Goal: Find specific page/section: Find specific page/section

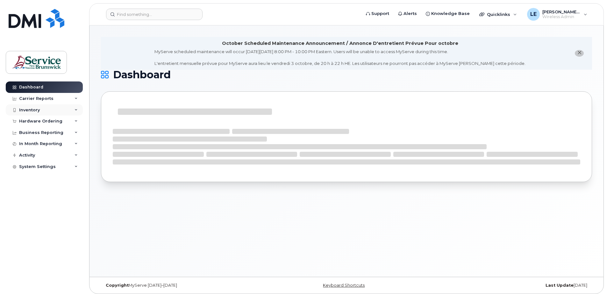
click at [31, 109] on div "Inventory" at bounding box center [29, 110] width 21 height 5
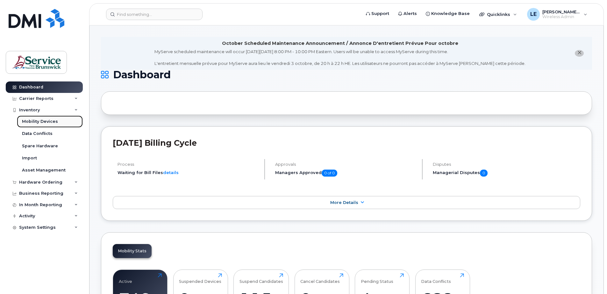
click at [38, 122] on div "Mobility Devices" at bounding box center [40, 122] width 36 height 6
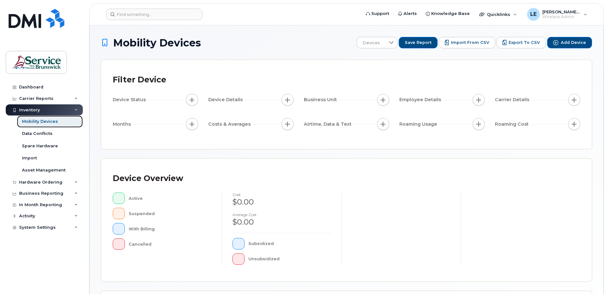
scroll to position [144, 0]
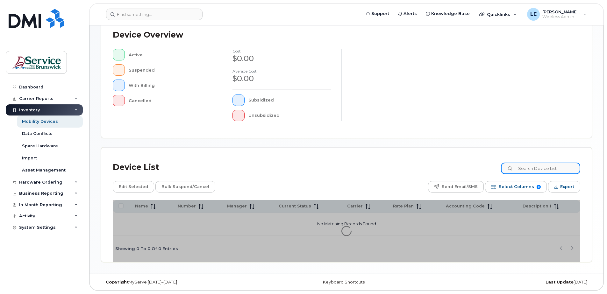
click at [563, 170] on input at bounding box center [540, 168] width 79 height 11
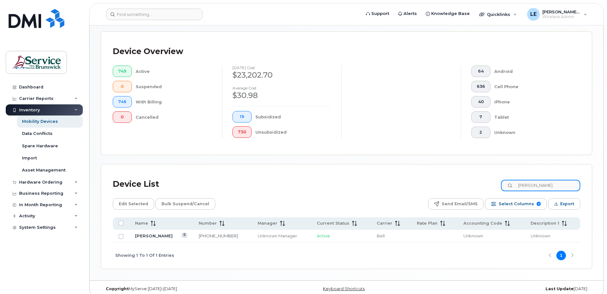
drag, startPoint x: 553, startPoint y: 187, endPoint x: 493, endPoint y: 187, distance: 59.9
click at [493, 187] on div "Device List [PERSON_NAME]" at bounding box center [346, 184] width 467 height 17
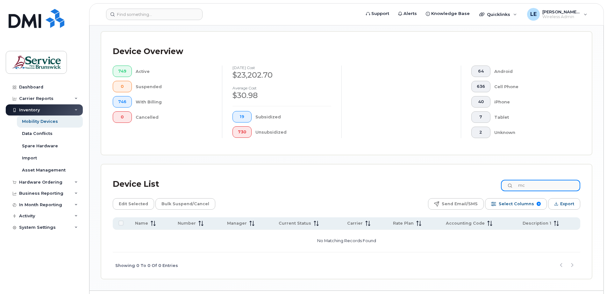
type input "m"
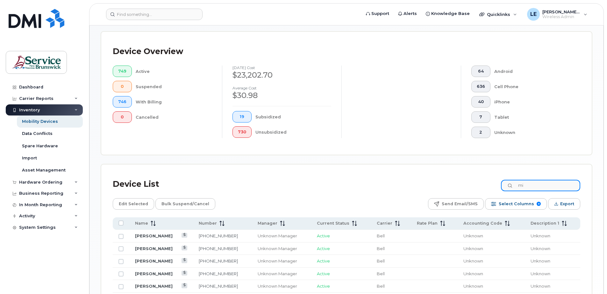
type input "m"
